Goal: Information Seeking & Learning: Learn about a topic

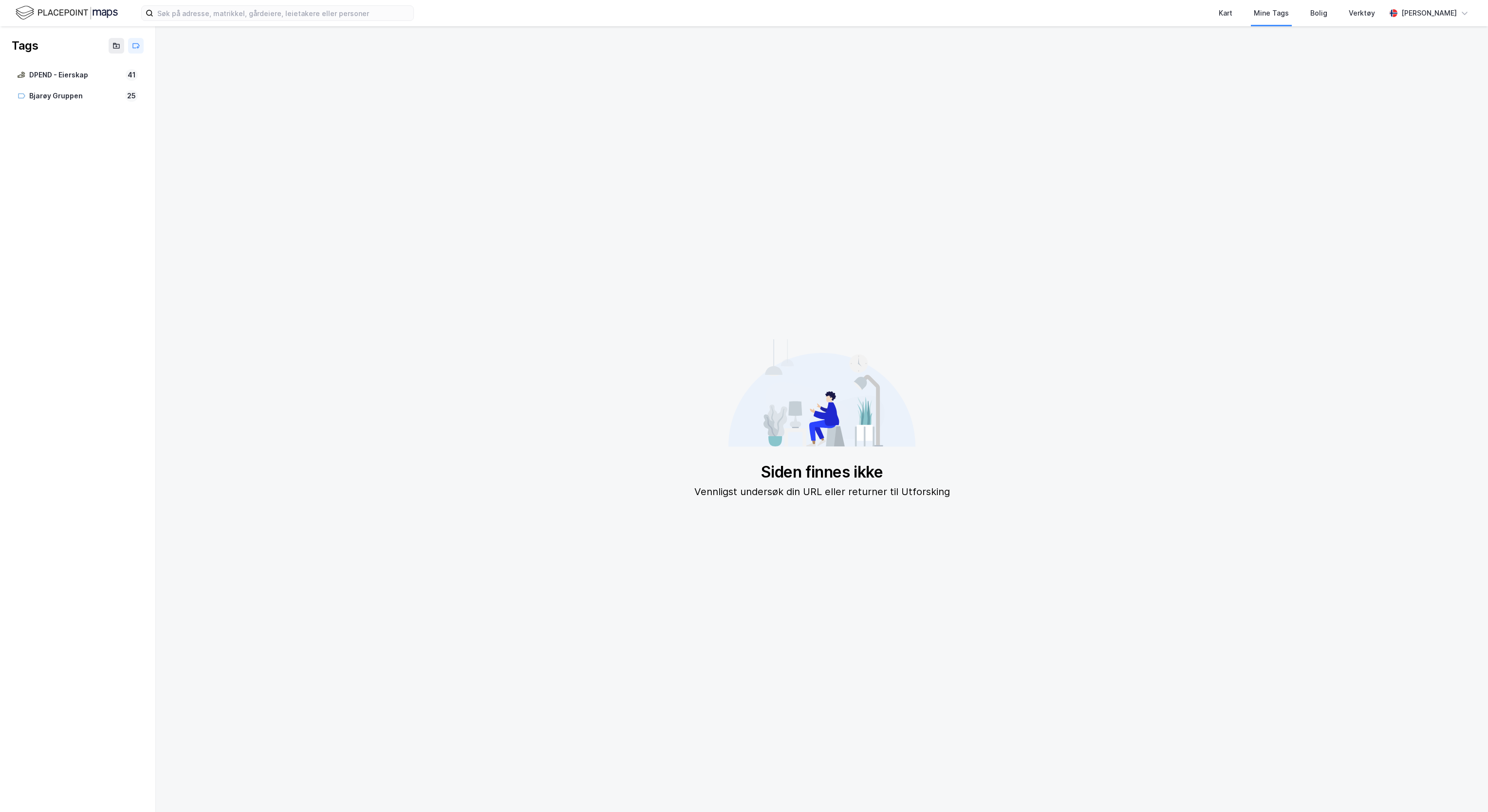
click at [74, 19] on img at bounding box center [66, 12] width 102 height 17
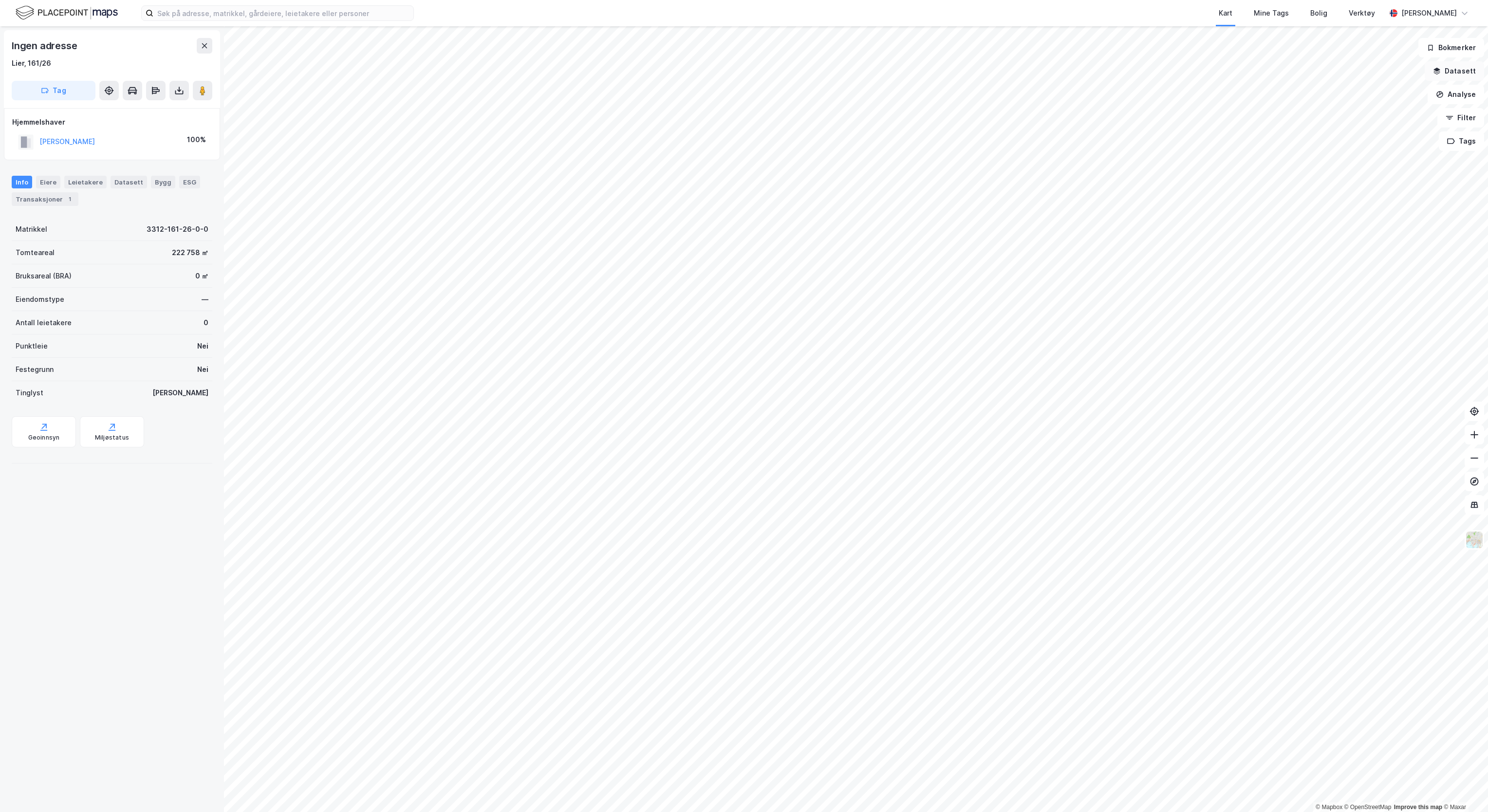
click at [1473, 64] on button "Datasett" at bounding box center [1454, 71] width 59 height 20
click at [1334, 101] on div "Kartlag" at bounding box center [1396, 95] width 160 height 12
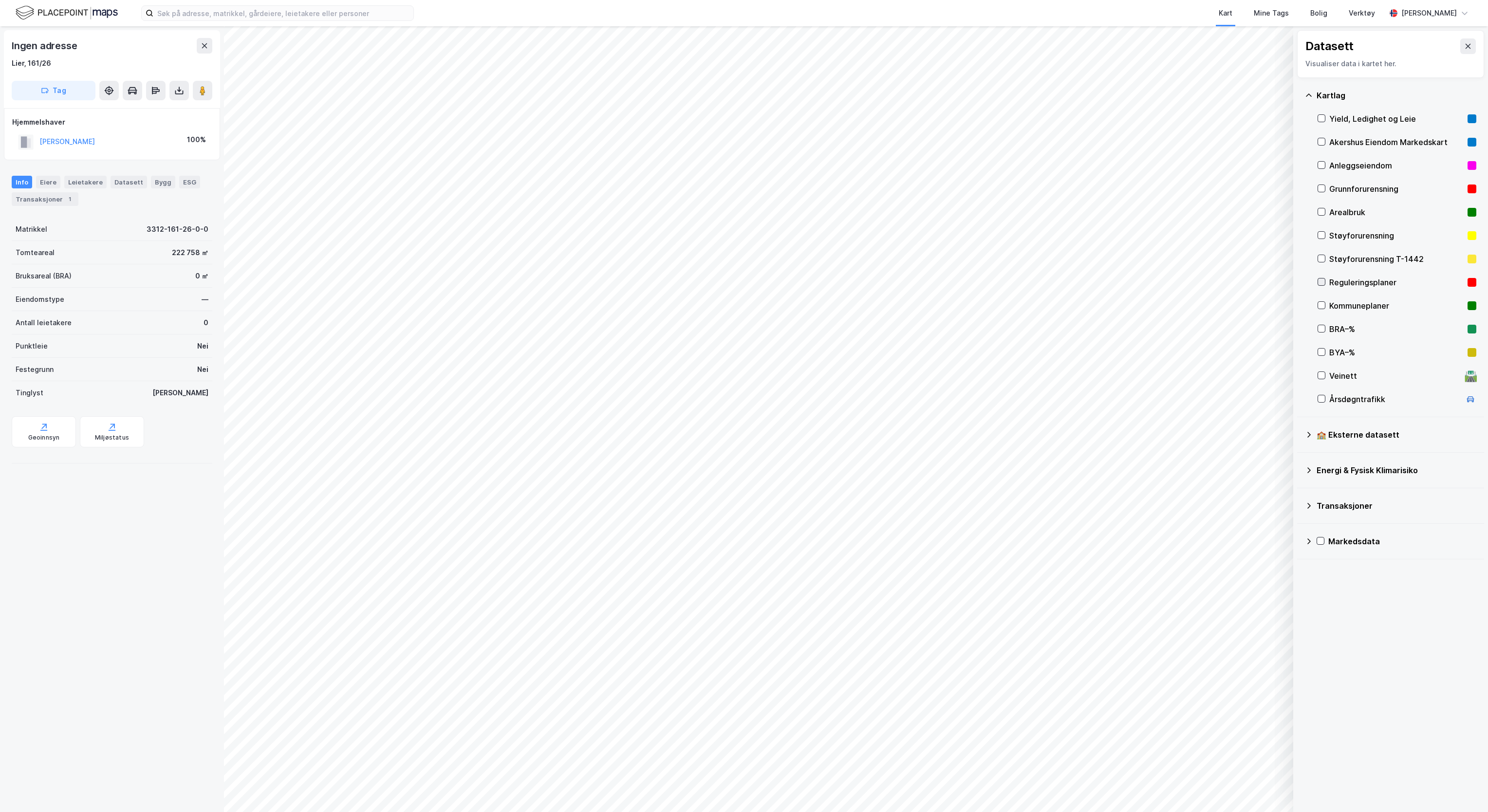
click at [1321, 284] on icon at bounding box center [1322, 282] width 7 height 7
click at [1321, 306] on icon at bounding box center [1322, 305] width 7 height 7
